Goal: Find specific page/section: Find specific page/section

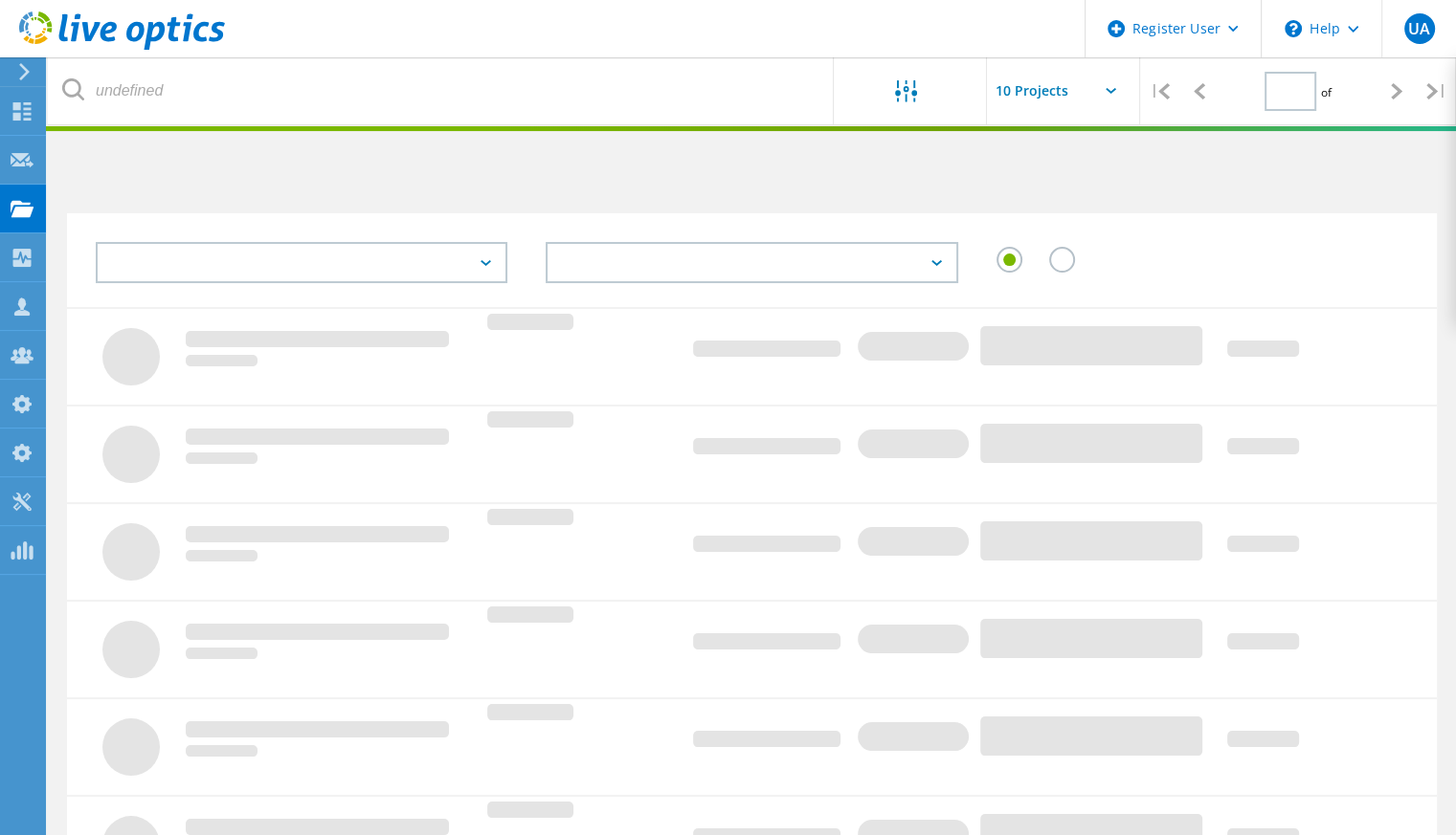
type input "1"
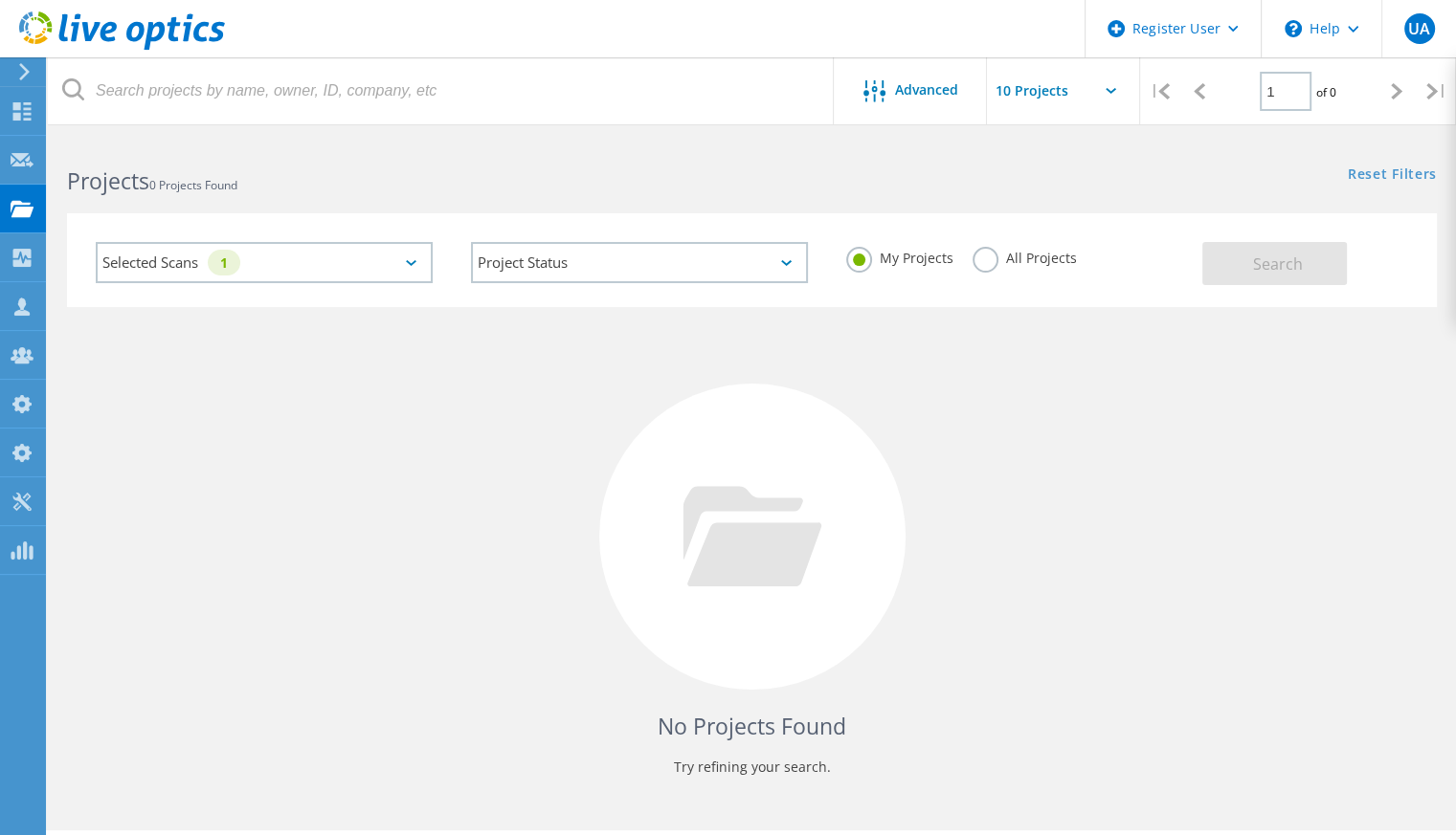
click at [986, 259] on label "All Projects" at bounding box center [1025, 256] width 105 height 19
click at [0, 0] on input "All Projects" at bounding box center [0, 0] width 0 height 0
click at [1265, 261] on span "Search" at bounding box center [1278, 265] width 50 height 21
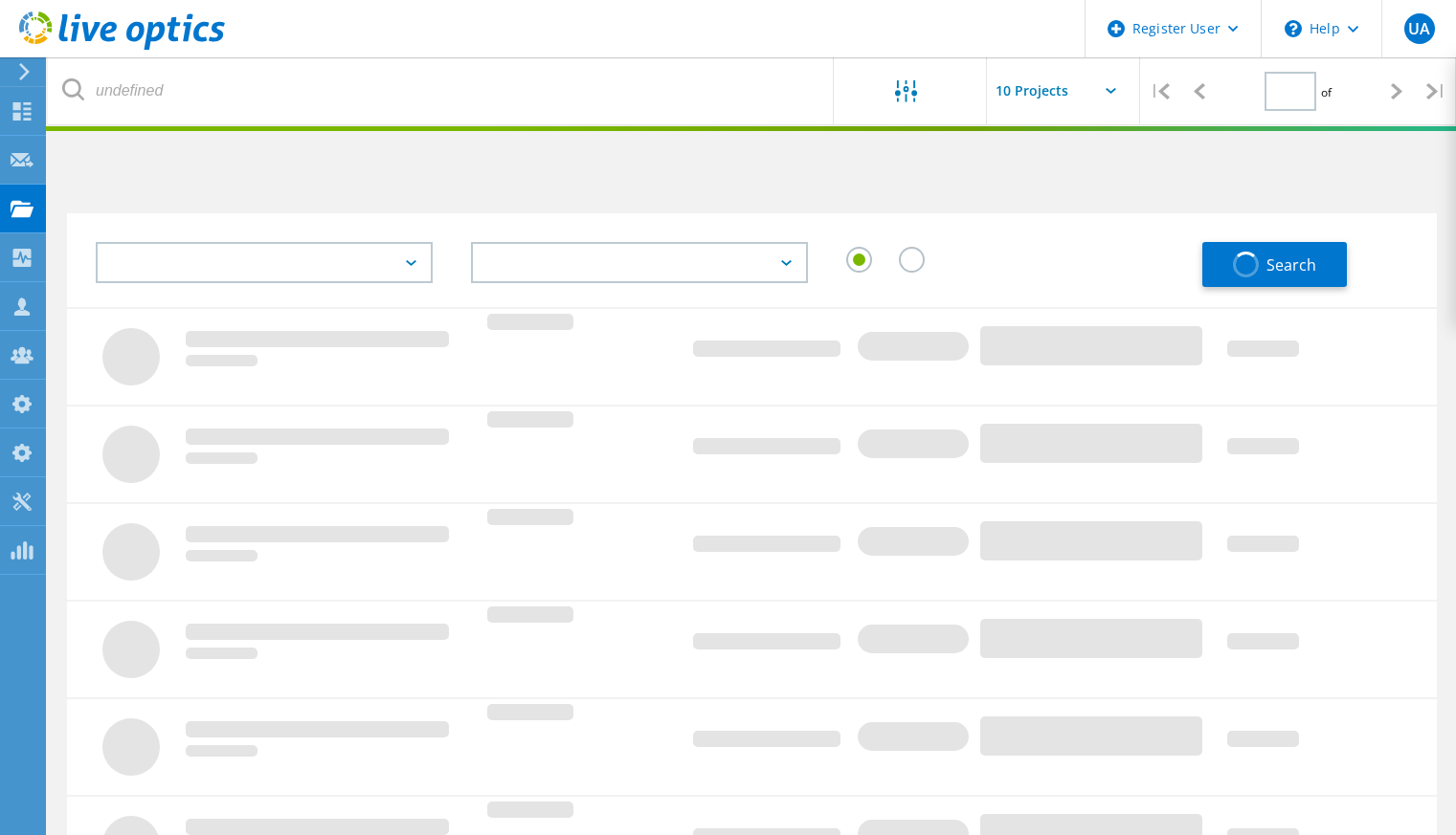
type input "1"
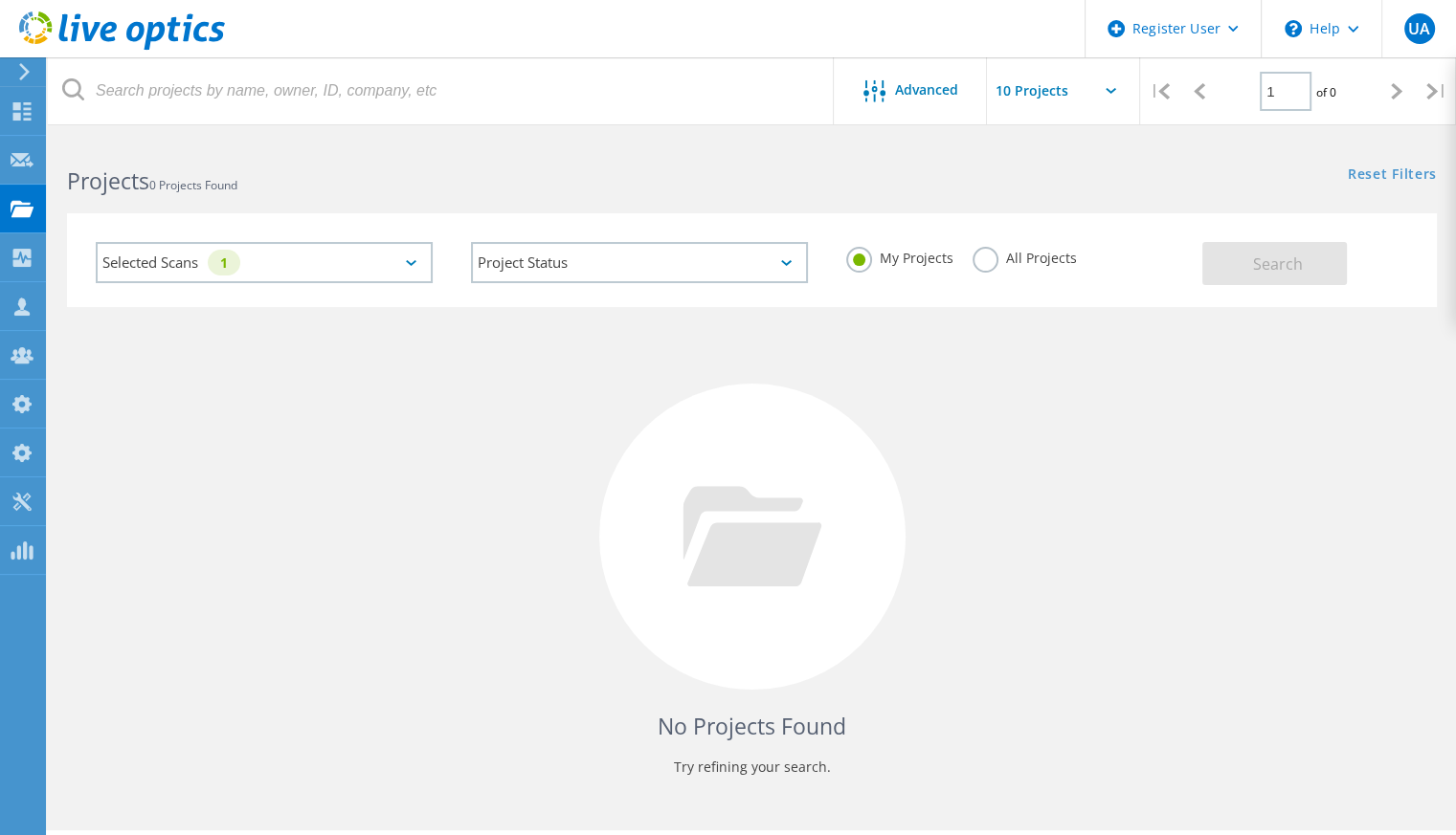
click at [983, 261] on label "All Projects" at bounding box center [1025, 256] width 105 height 19
click at [0, 0] on input "All Projects" at bounding box center [0, 0] width 0 height 0
click at [1240, 271] on button "Search" at bounding box center [1275, 264] width 145 height 43
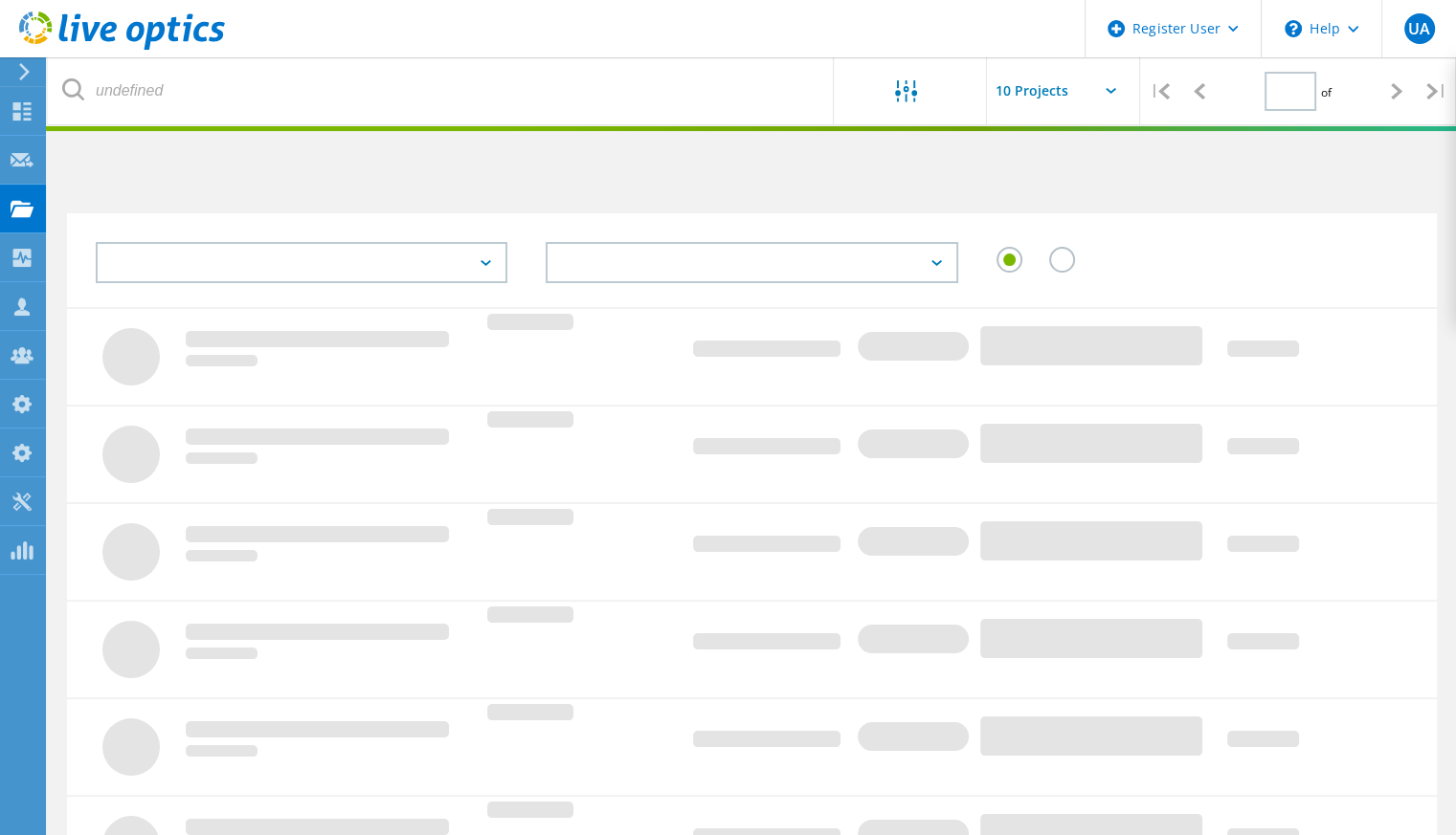
type input "1"
